Goal: Task Accomplishment & Management: Use online tool/utility

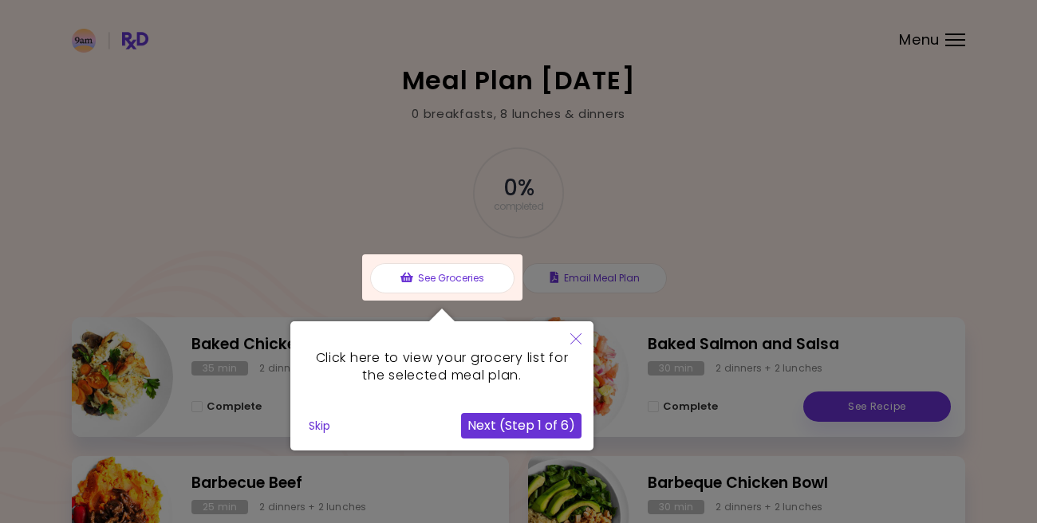
click at [576, 337] on icon "Close" at bounding box center [575, 338] width 11 height 11
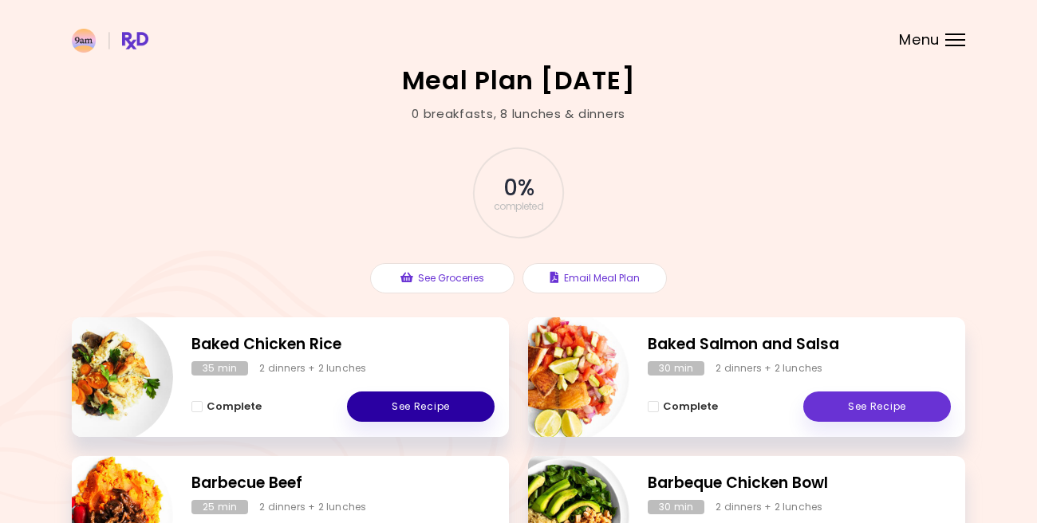
click at [467, 399] on link "See Recipe" at bounding box center [421, 406] width 148 height 30
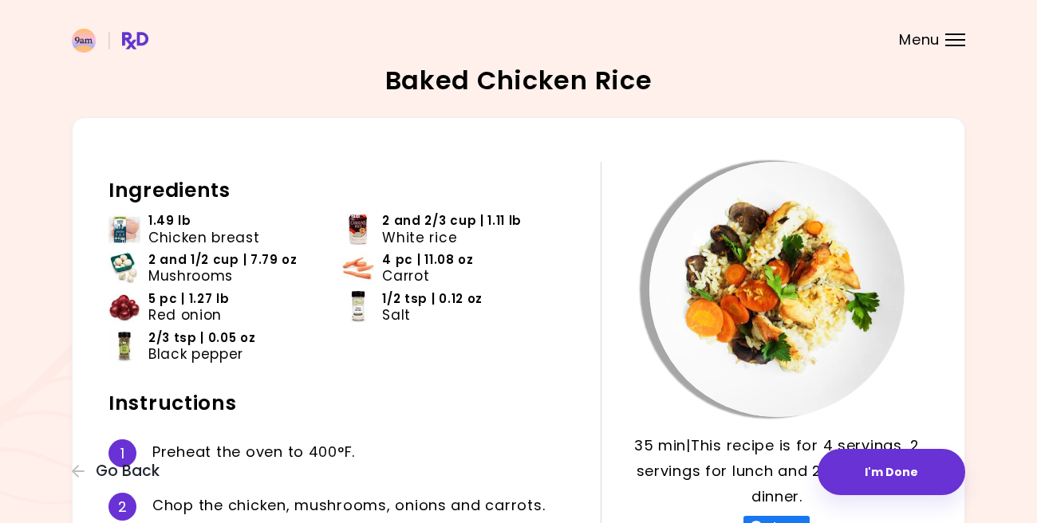
click at [738, 22] on header at bounding box center [518, 32] width 1037 height 64
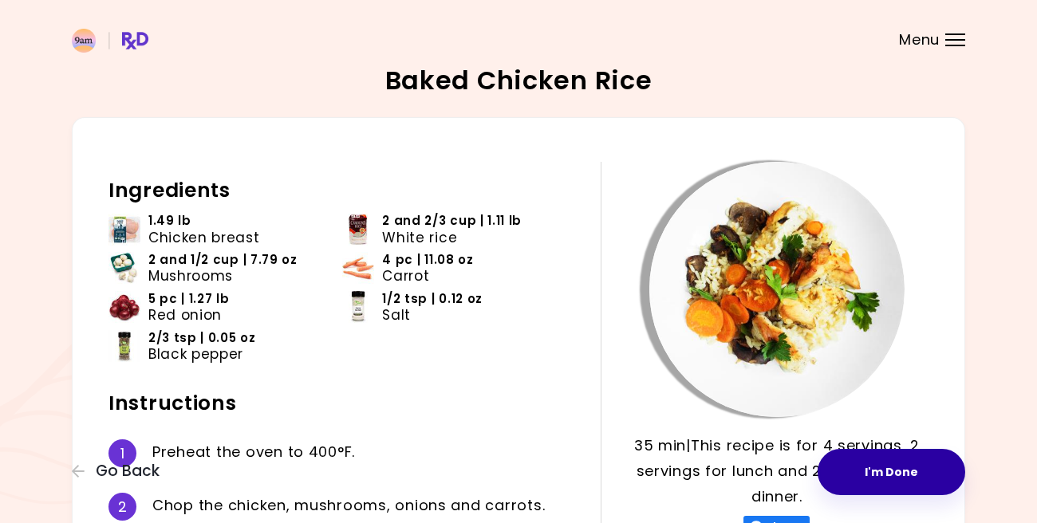
click at [930, 473] on button "I'm Done" at bounding box center [891, 472] width 148 height 46
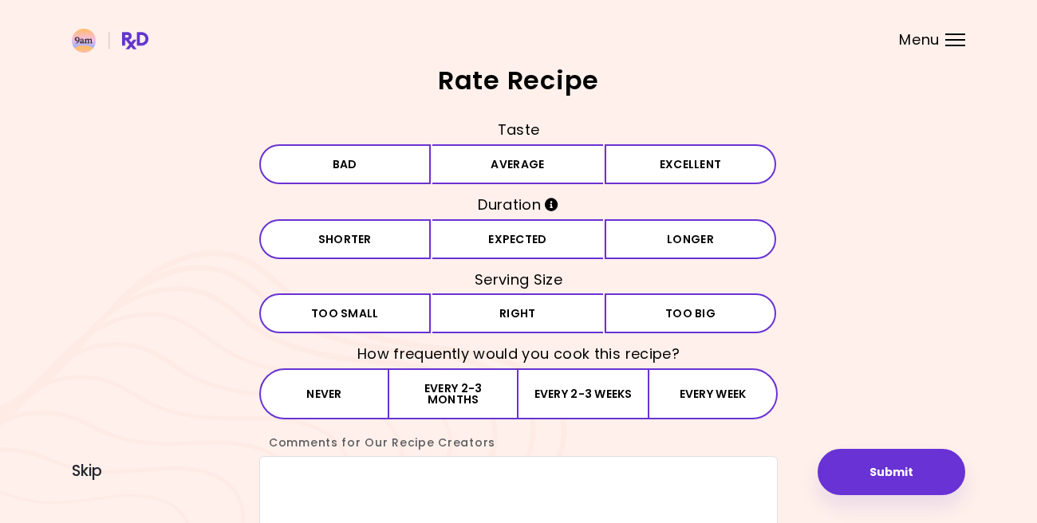
click at [930, 473] on button "Submit" at bounding box center [891, 472] width 148 height 46
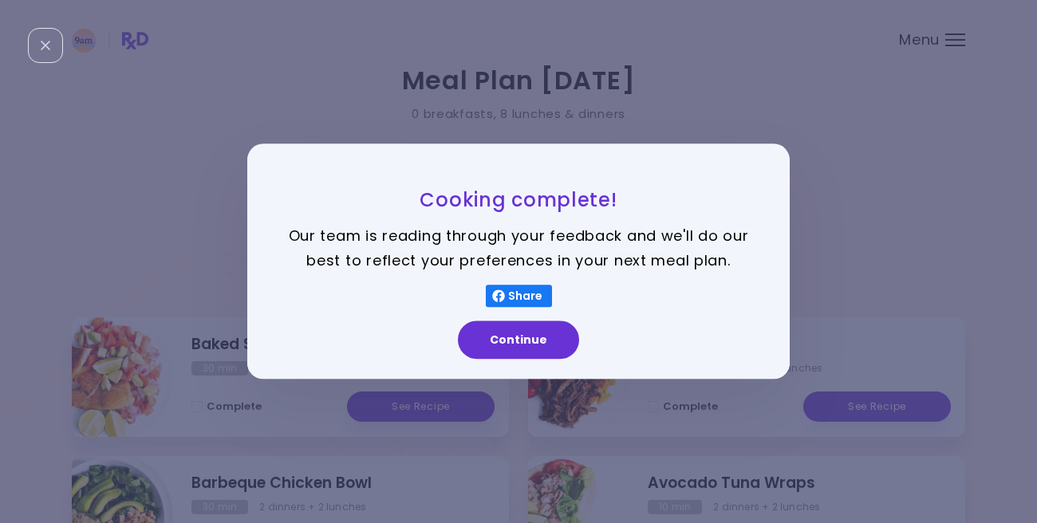
click at [827, 204] on div "Cooking complete! Our team is reading through your feedback and we'll do our be…" at bounding box center [518, 261] width 1037 height 523
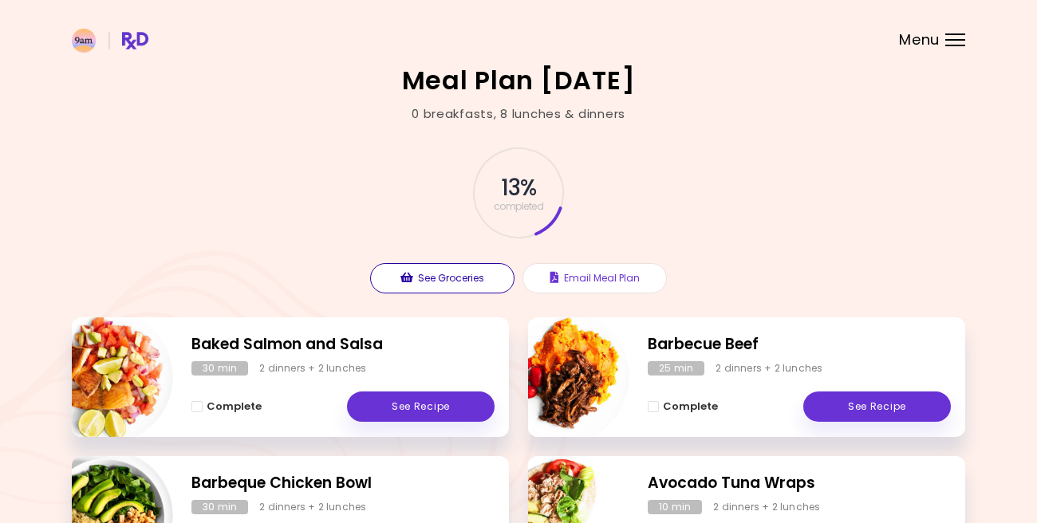
click at [497, 271] on button "See Groceries" at bounding box center [442, 278] width 144 height 30
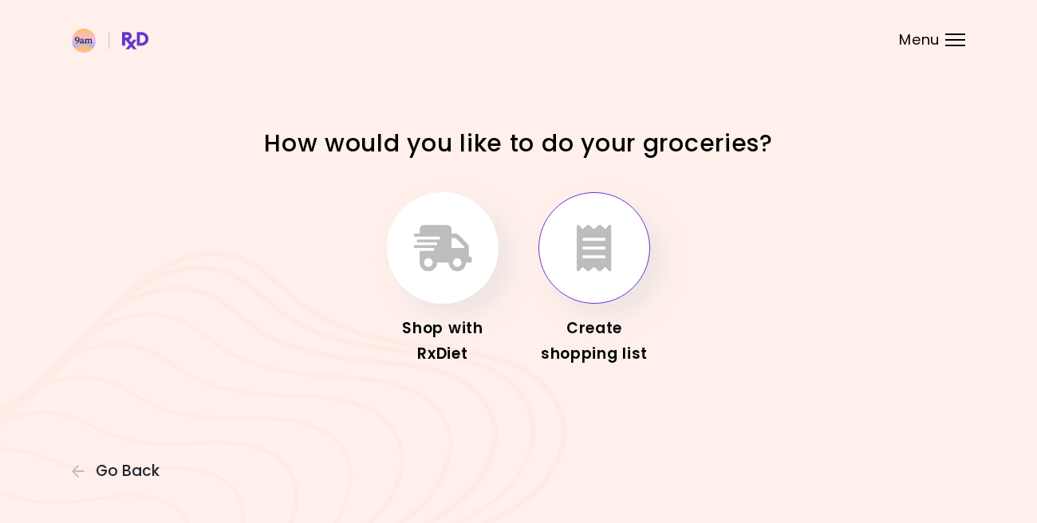
click at [603, 235] on icon "button" at bounding box center [593, 248] width 35 height 46
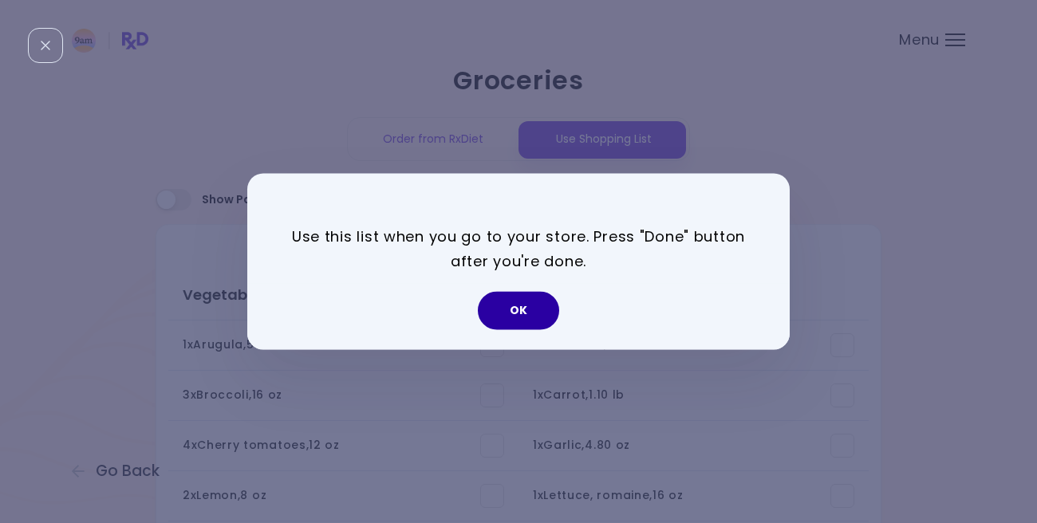
click at [534, 309] on button "OK" at bounding box center [518, 311] width 81 height 38
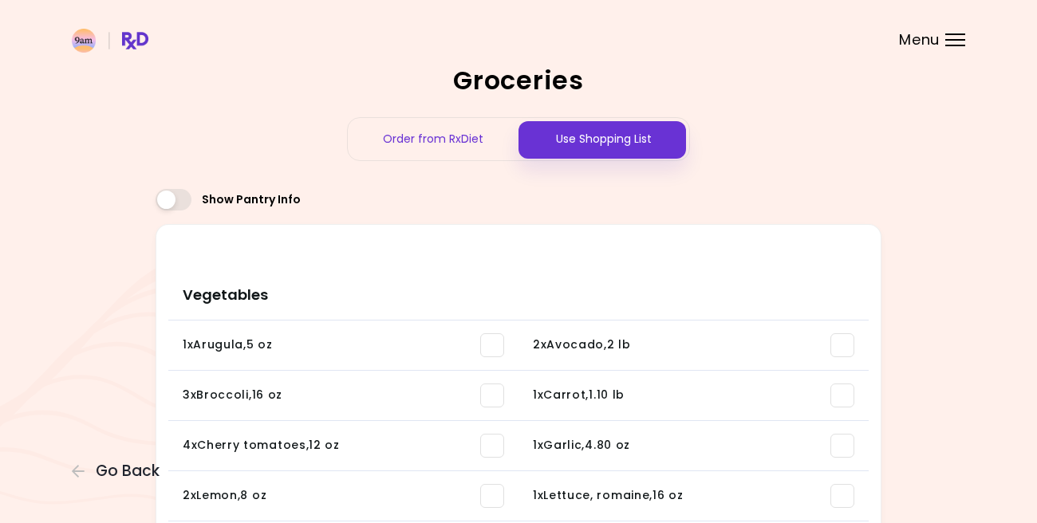
click at [496, 397] on span at bounding box center [492, 396] width 24 height 24
click at [491, 346] on span at bounding box center [492, 345] width 24 height 24
click at [846, 390] on span at bounding box center [842, 396] width 24 height 24
click at [490, 444] on span at bounding box center [492, 446] width 24 height 24
click at [491, 388] on span at bounding box center [492, 396] width 24 height 24
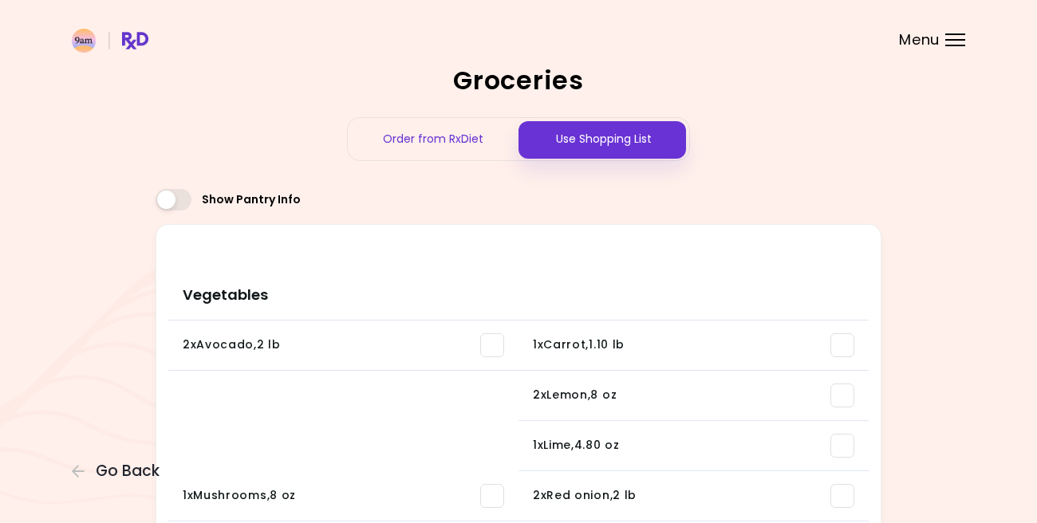
click at [490, 337] on span at bounding box center [492, 345] width 24 height 24
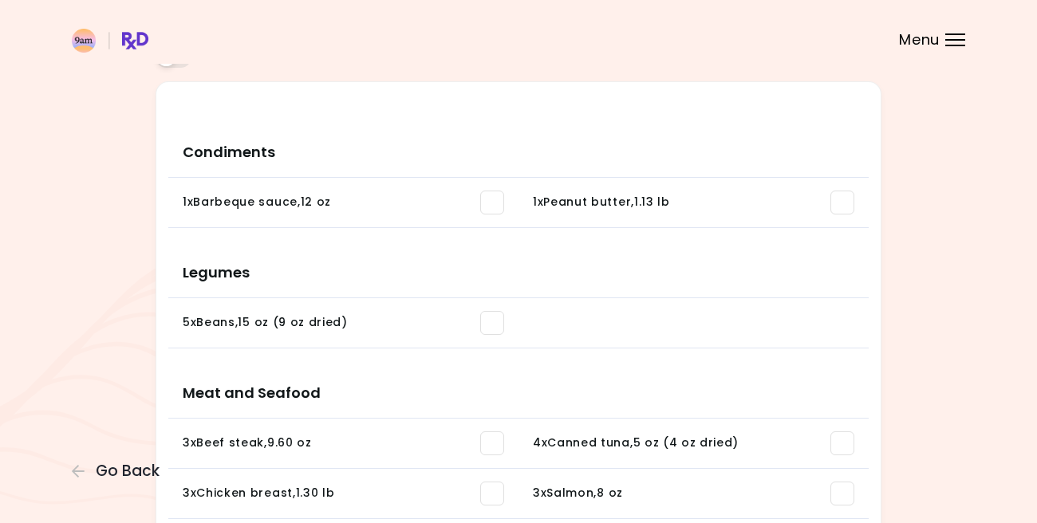
scroll to position [144, 0]
click at [494, 315] on span at bounding box center [492, 322] width 24 height 24
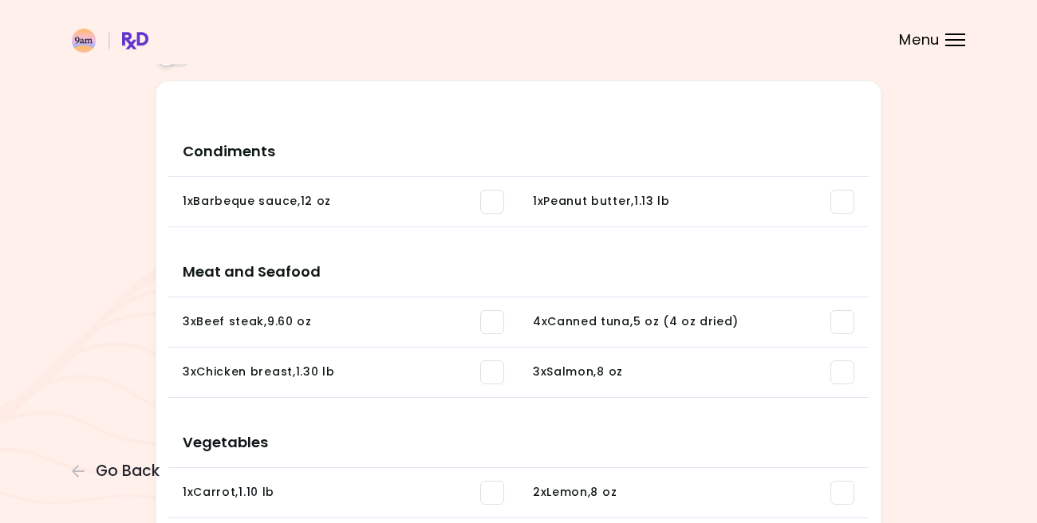
click at [844, 195] on span at bounding box center [842, 202] width 24 height 24
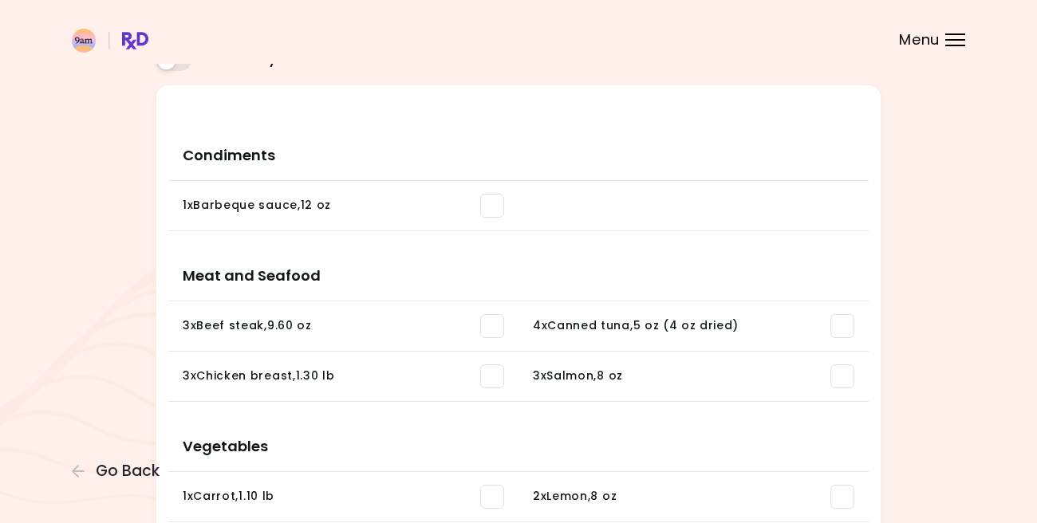
scroll to position [137, 0]
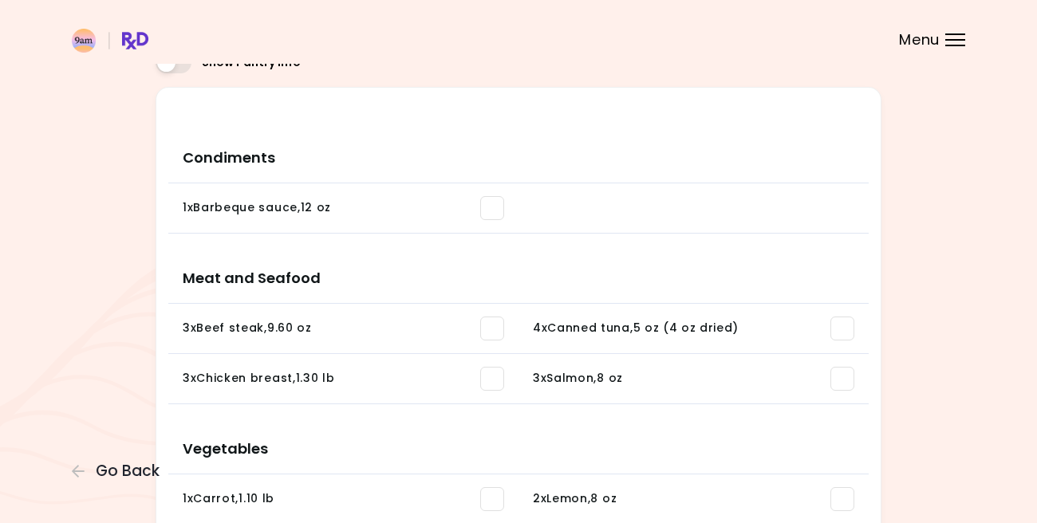
click at [494, 206] on span at bounding box center [492, 208] width 24 height 24
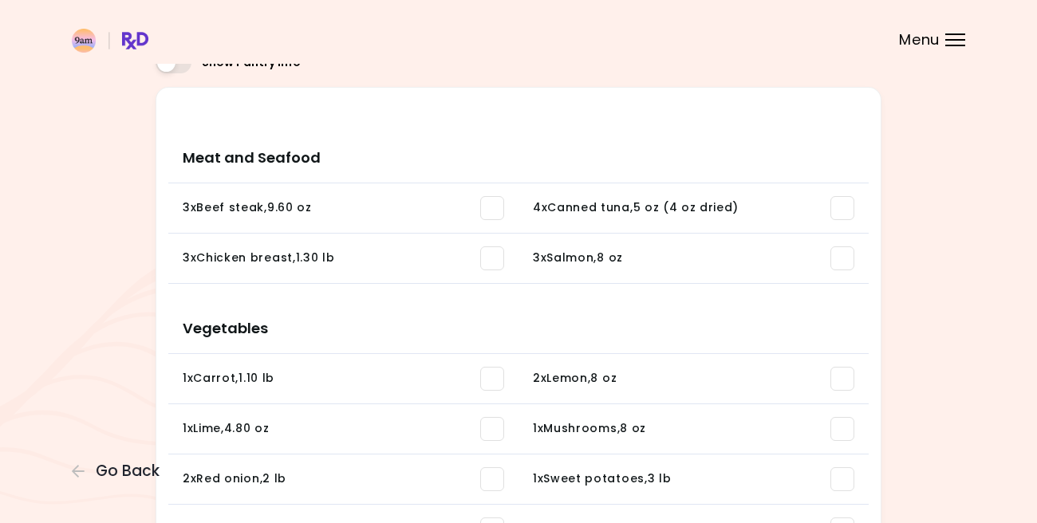
click at [840, 207] on span at bounding box center [842, 208] width 24 height 24
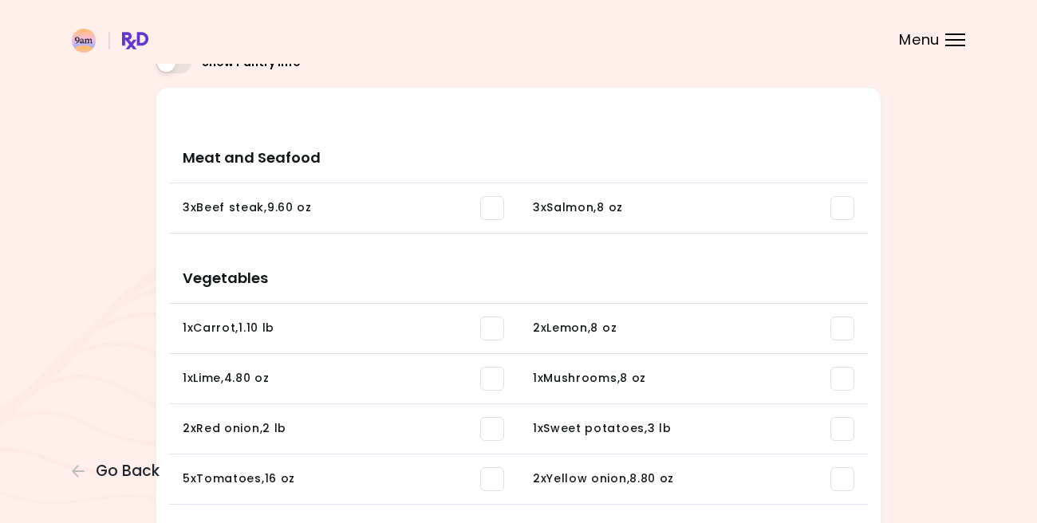
click at [488, 206] on span at bounding box center [492, 208] width 24 height 24
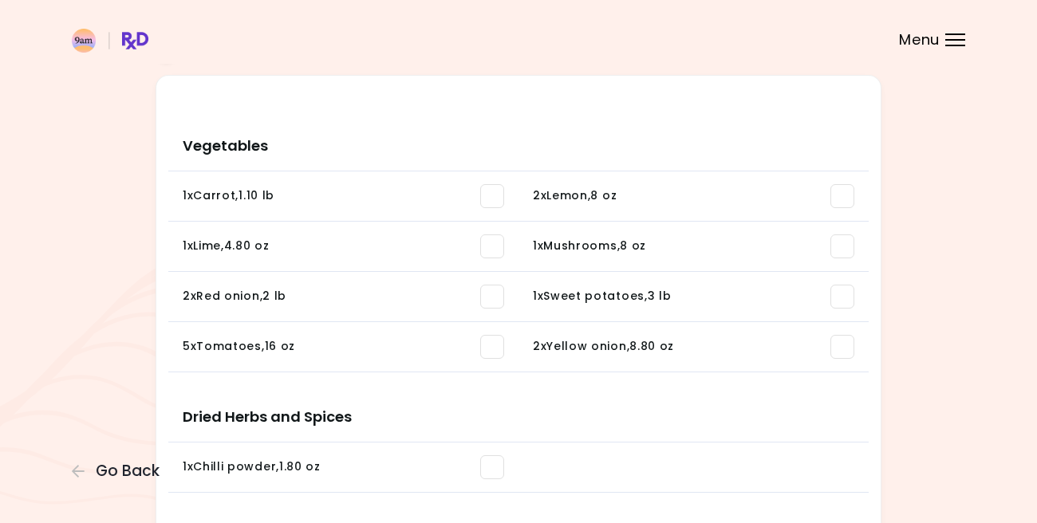
scroll to position [147, 0]
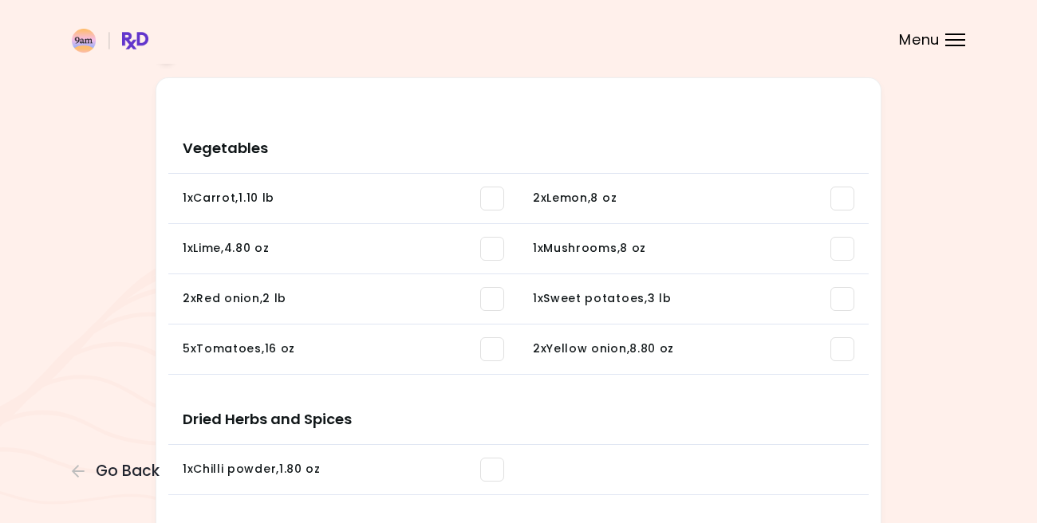
click at [488, 202] on span at bounding box center [492, 199] width 24 height 24
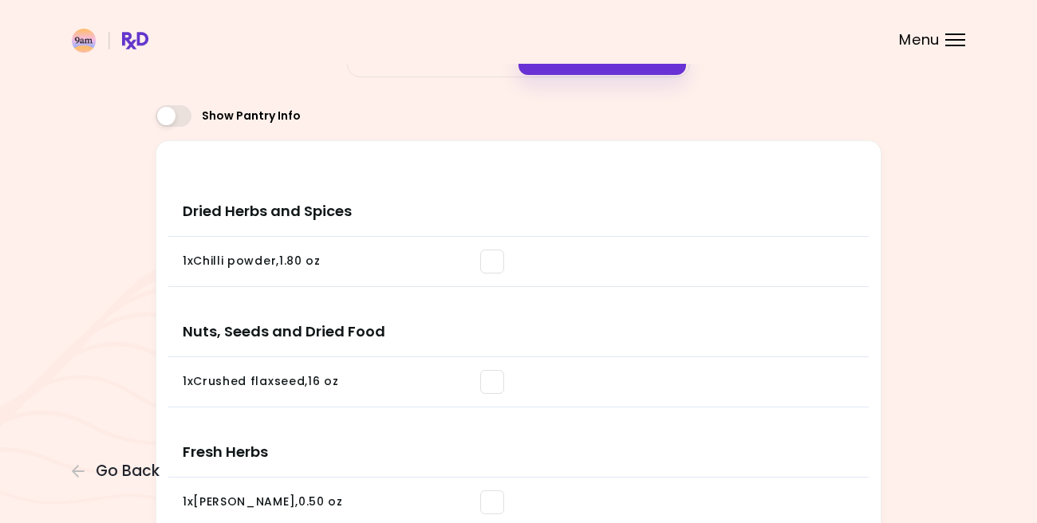
scroll to position [81, 0]
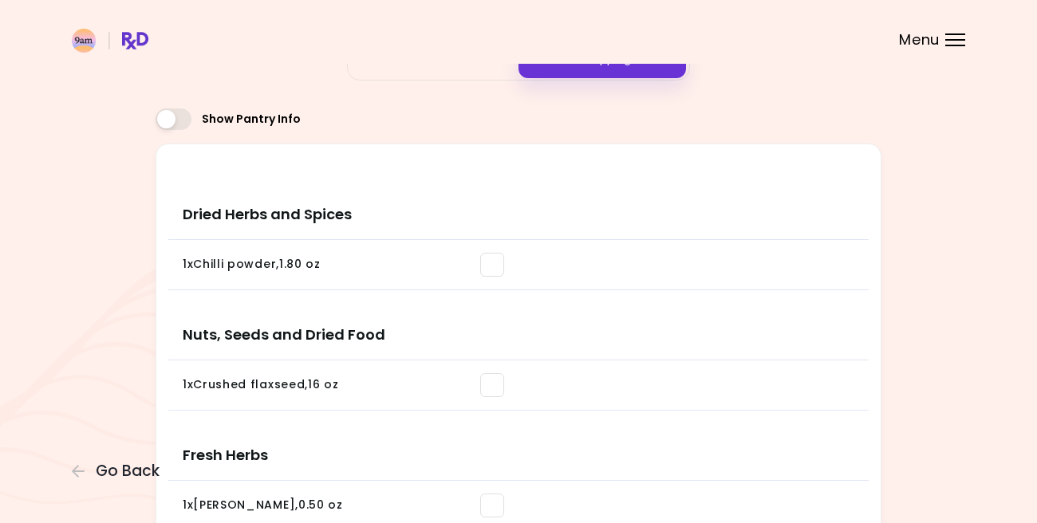
click at [491, 266] on span at bounding box center [492, 265] width 24 height 24
